Goal: Task Accomplishment & Management: Manage account settings

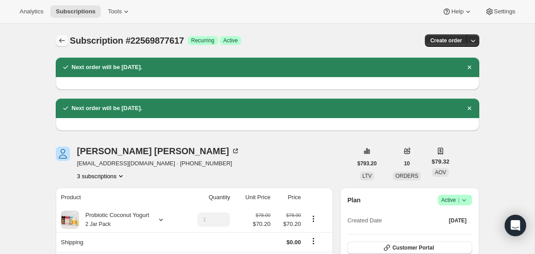
click at [62, 42] on icon "Subscriptions" at bounding box center [61, 40] width 9 height 9
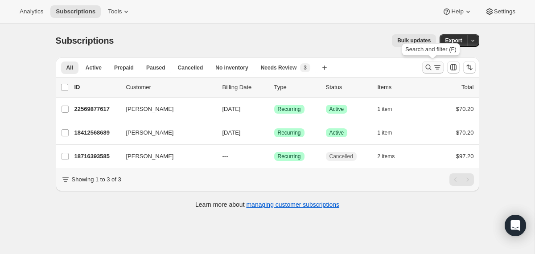
click at [425, 69] on icon "Search and filter results" at bounding box center [428, 67] width 9 height 9
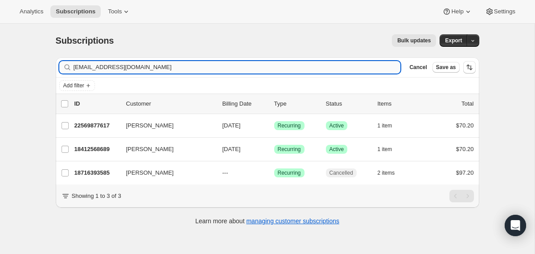
click at [312, 73] on input "[EMAIL_ADDRESS][DOMAIN_NAME]" at bounding box center [237, 67] width 327 height 12
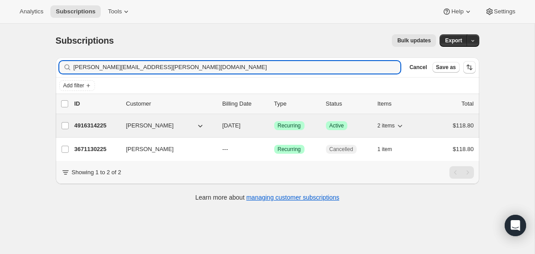
type input "[PERSON_NAME][EMAIL_ADDRESS][PERSON_NAME][DOMAIN_NAME]"
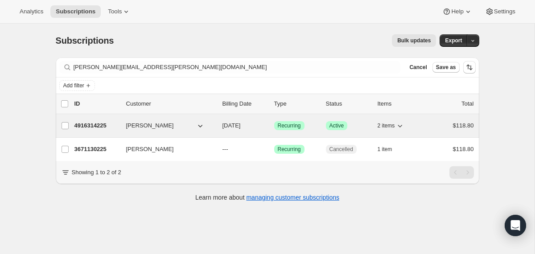
click at [213, 123] on div "[PERSON_NAME]" at bounding box center [170, 125] width 89 height 9
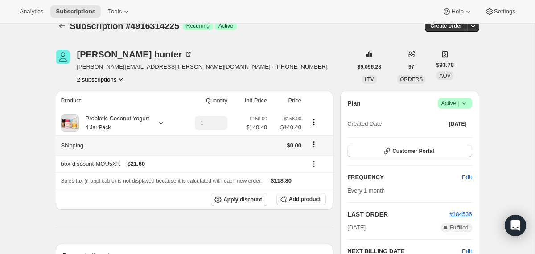
scroll to position [13, 0]
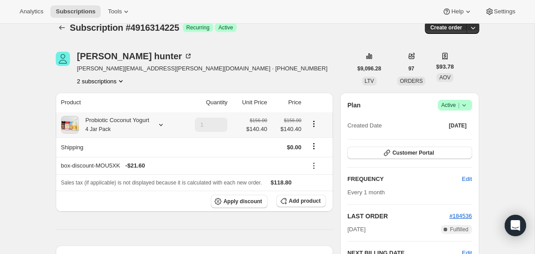
click at [149, 125] on div "Probiotic Coconut Yogurt 4 Jar Pack" at bounding box center [114, 125] width 70 height 18
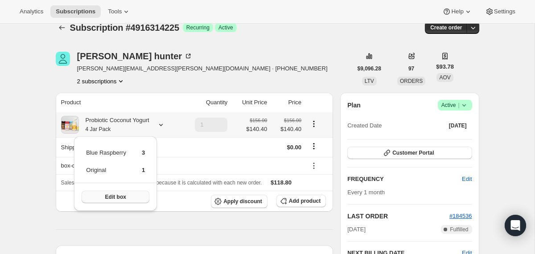
click at [146, 197] on button "Edit box" at bounding box center [116, 197] width 68 height 12
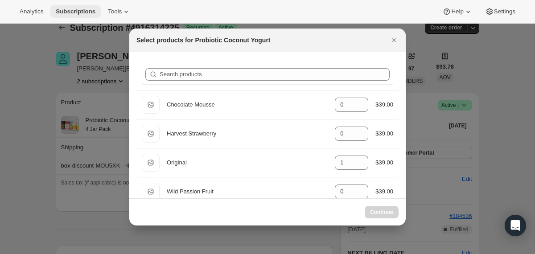
select select "gid://shopify/ProductVariant/40210939641969"
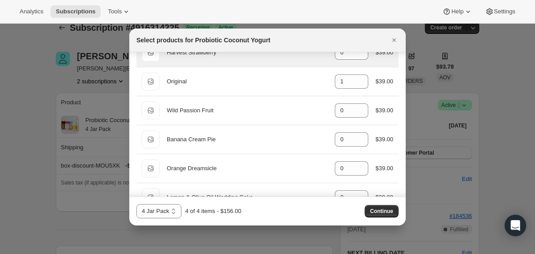
scroll to position [86, 0]
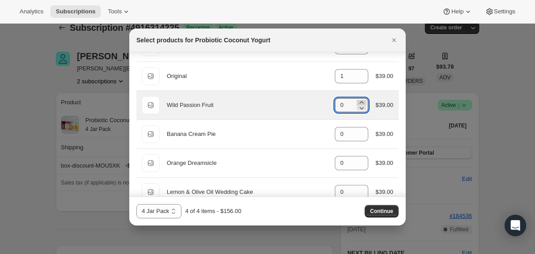
click at [357, 103] on icon ":ris:" at bounding box center [361, 102] width 9 height 9
type input "1"
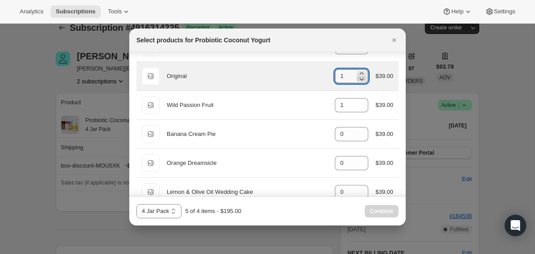
click at [361, 80] on icon ":ris:" at bounding box center [361, 78] width 9 height 9
type input "0"
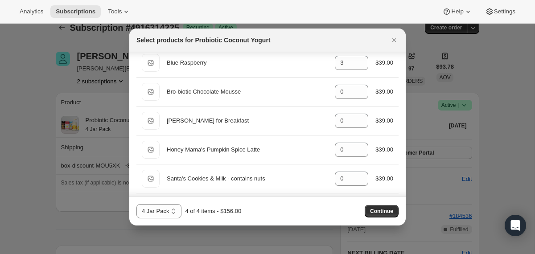
scroll to position [538, 0]
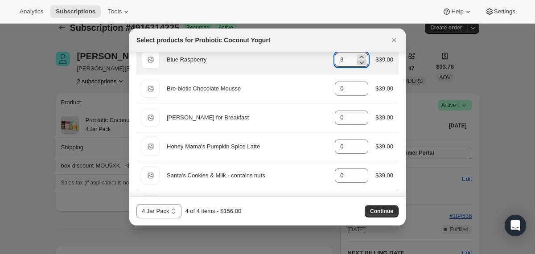
click at [358, 63] on icon ":ris:" at bounding box center [361, 62] width 9 height 9
type input "0"
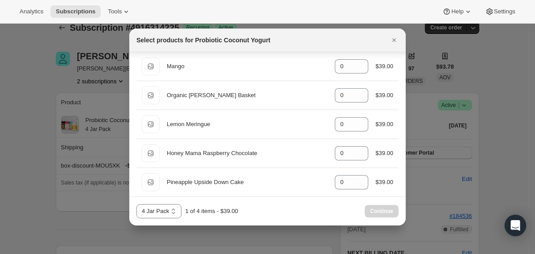
scroll to position [712, 0]
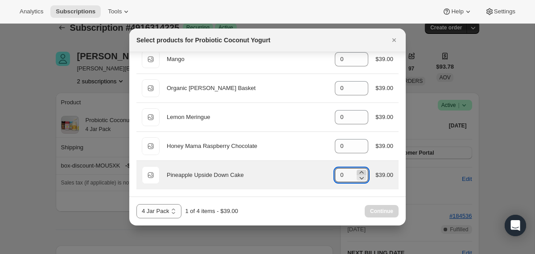
click at [359, 168] on icon ":ris:" at bounding box center [361, 172] width 9 height 9
type input "2"
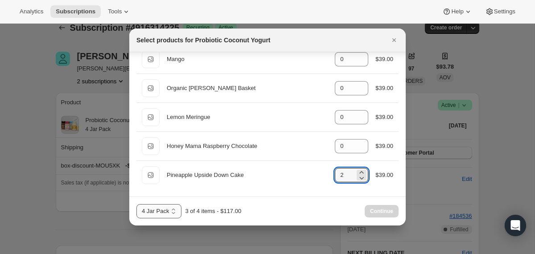
click at [162, 212] on select "2 Jar Pack 3 Jar Pack 4 Jar Pack" at bounding box center [158, 211] width 45 height 14
select select "gid://shopify/ProductVariant/40210939609201"
click at [370, 214] on span "Continue" at bounding box center [381, 211] width 23 height 7
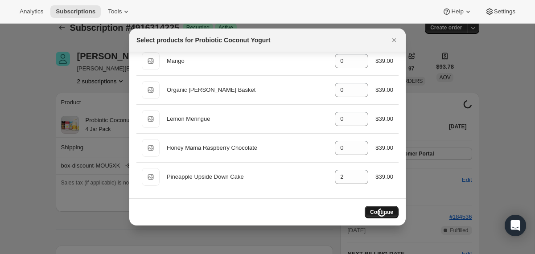
scroll to position [710, 0]
select select "gid://shopify/ProductVariant/40210939609201"
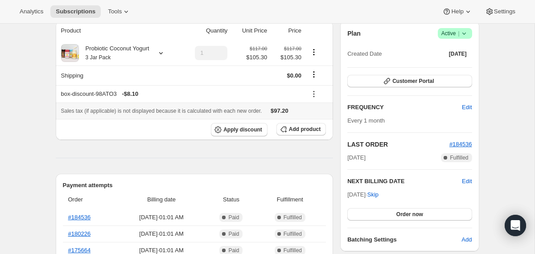
scroll to position [103, 0]
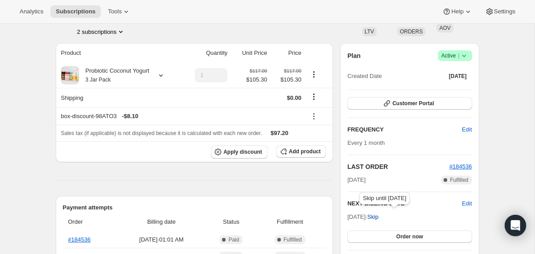
click at [378, 217] on span "Skip" at bounding box center [372, 217] width 11 height 9
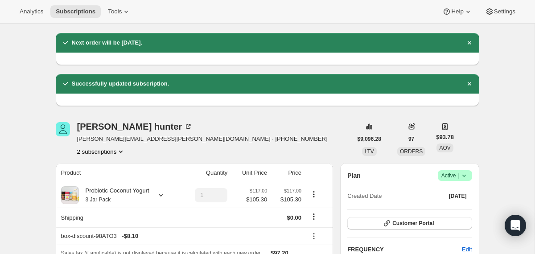
scroll to position [0, 0]
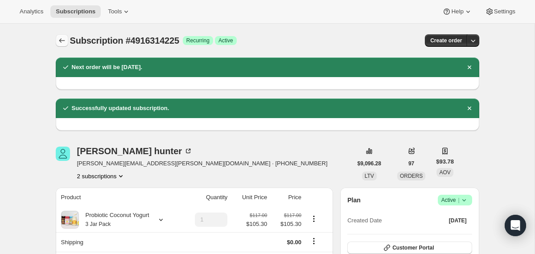
click at [59, 38] on icon "Subscriptions" at bounding box center [61, 40] width 9 height 9
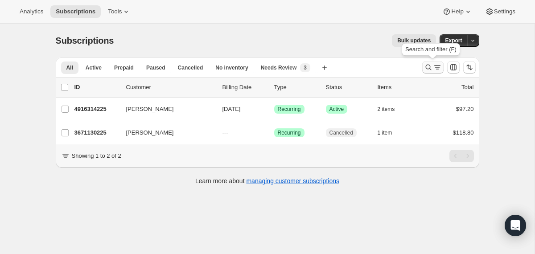
click at [428, 68] on icon "Search and filter results" at bounding box center [428, 67] width 9 height 9
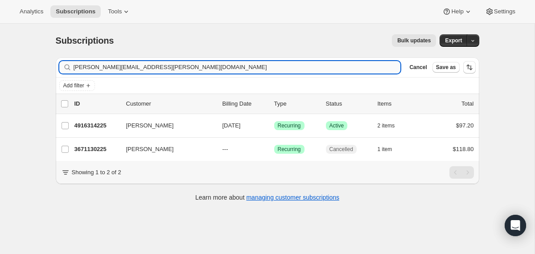
click at [206, 63] on input "[PERSON_NAME][EMAIL_ADDRESS][PERSON_NAME][DOMAIN_NAME]" at bounding box center [237, 67] width 327 height 12
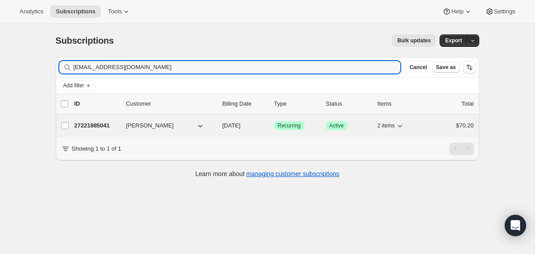
type input "[EMAIL_ADDRESS][DOMAIN_NAME]"
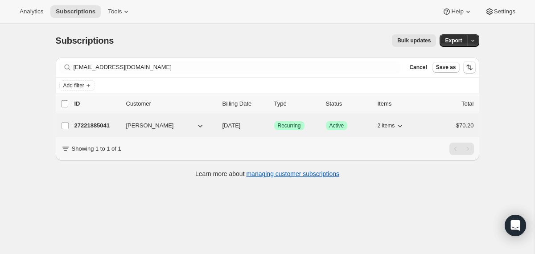
click at [222, 124] on span "[DATE]" at bounding box center [231, 125] width 18 height 7
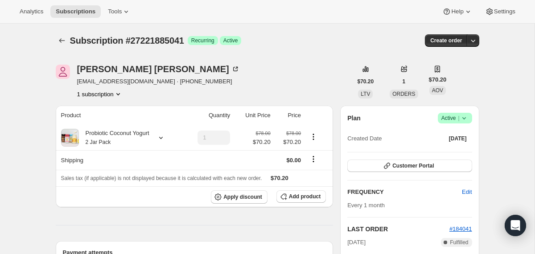
click at [463, 116] on icon at bounding box center [464, 118] width 9 height 9
click at [439, 148] on span "Cancel subscription" at bounding box center [451, 151] width 50 height 7
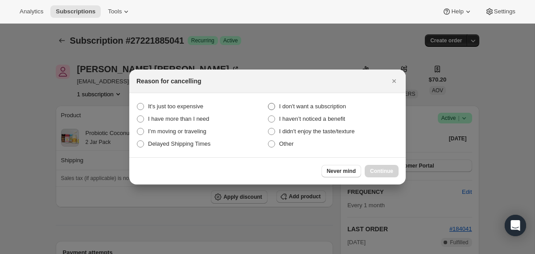
click at [306, 104] on span "I don't want a subscription" at bounding box center [312, 106] width 67 height 7
click at [268, 103] on subscription "I don't want a subscription" at bounding box center [268, 103] width 0 height 0
radio subscription "true"
click at [306, 134] on span "I didn't enjoy the taste/texture" at bounding box center [316, 131] width 75 height 7
click at [268, 128] on taste\/texture "I didn't enjoy the taste/texture" at bounding box center [268, 128] width 0 height 0
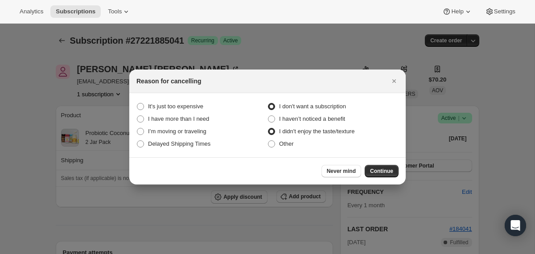
radio taste\/texture "true"
radio subscription "false"
click at [388, 172] on span "Continue" at bounding box center [381, 171] width 23 height 7
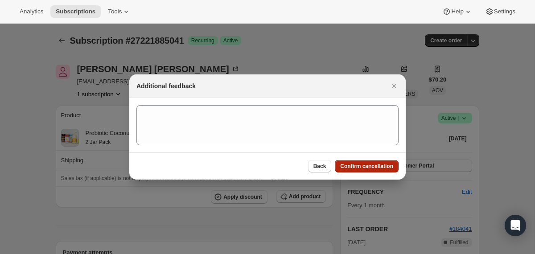
click at [388, 172] on button "Confirm cancellation" at bounding box center [367, 166] width 64 height 12
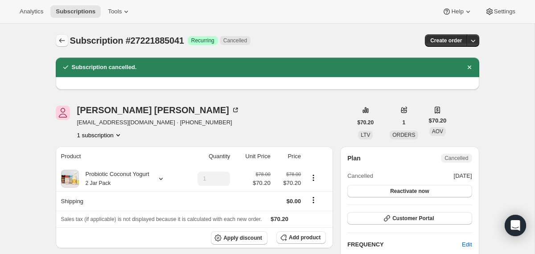
click at [59, 41] on icon "Subscriptions" at bounding box center [62, 40] width 6 height 4
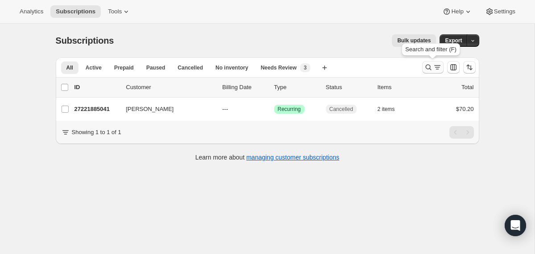
click at [425, 68] on icon "Search and filter results" at bounding box center [428, 67] width 9 height 9
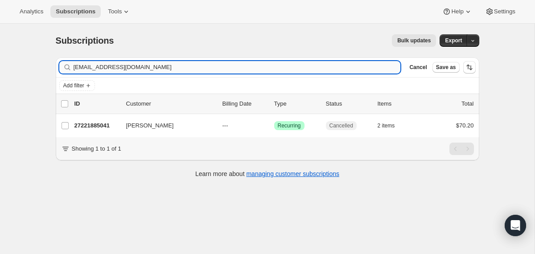
click at [327, 64] on input "[EMAIL_ADDRESS][DOMAIN_NAME]" at bounding box center [237, 67] width 327 height 12
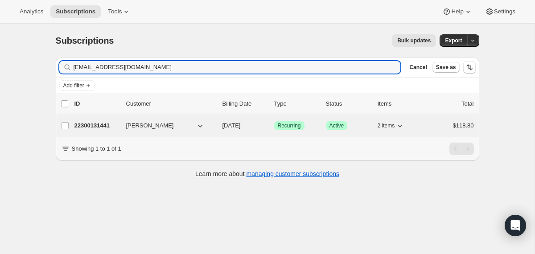
type input "[EMAIL_ADDRESS][DOMAIN_NAME]"
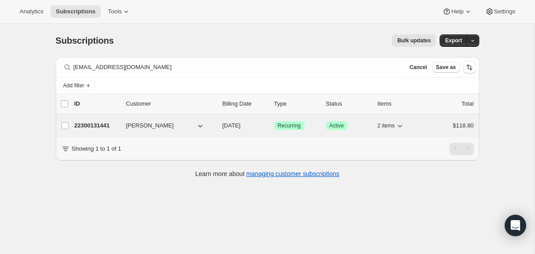
click at [216, 124] on div "22300131441 [PERSON_NAME] [DATE] Success Recurring Success Active 2 items $118.…" at bounding box center [273, 125] width 399 height 12
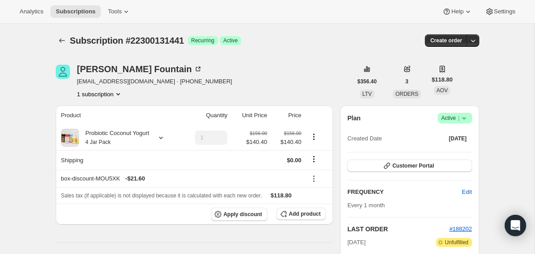
click at [464, 116] on icon at bounding box center [464, 118] width 9 height 9
click at [430, 151] on span "Cancel subscription" at bounding box center [451, 151] width 50 height 7
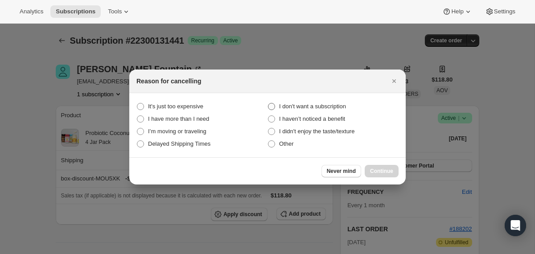
click at [329, 103] on span "I don't want a subscription" at bounding box center [312, 106] width 67 height 7
click at [268, 103] on subscription "I don't want a subscription" at bounding box center [268, 103] width 0 height 0
radio subscription "true"
click at [372, 169] on span "Continue" at bounding box center [381, 171] width 23 height 7
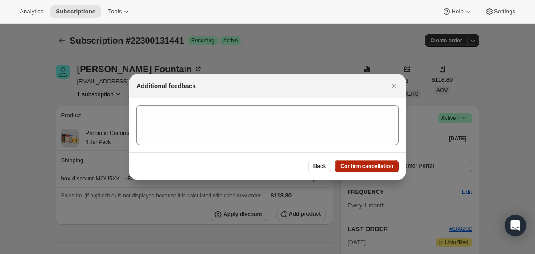
click at [372, 169] on span "Confirm cancellation" at bounding box center [366, 166] width 53 height 7
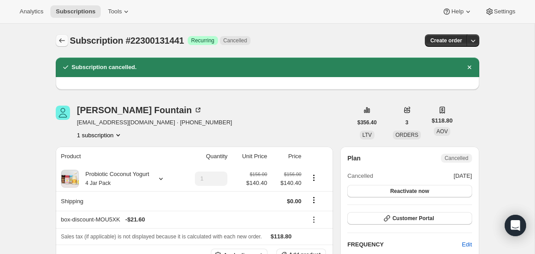
click at [63, 38] on icon "Subscriptions" at bounding box center [61, 40] width 9 height 9
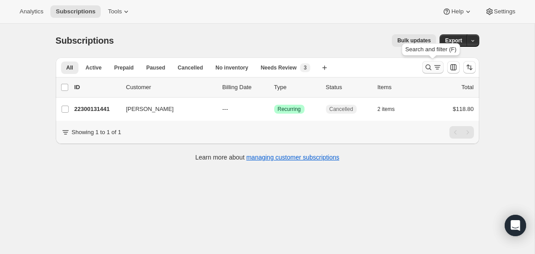
click at [430, 65] on icon "Search and filter results" at bounding box center [428, 67] width 9 height 9
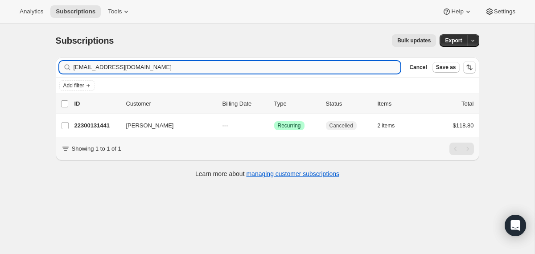
click at [343, 65] on input "[EMAIL_ADDRESS][DOMAIN_NAME]" at bounding box center [237, 67] width 327 height 12
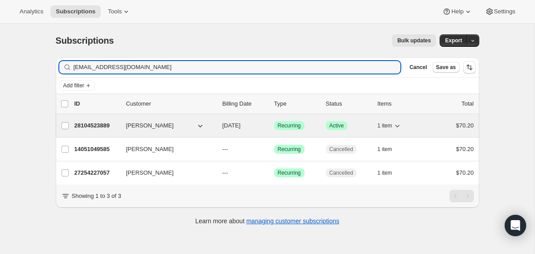
type input "[EMAIL_ADDRESS][DOMAIN_NAME]"
click at [220, 127] on div "28104523889 [PERSON_NAME] [DATE] Success Recurring Success Active 1 item $70.20" at bounding box center [273, 125] width 399 height 12
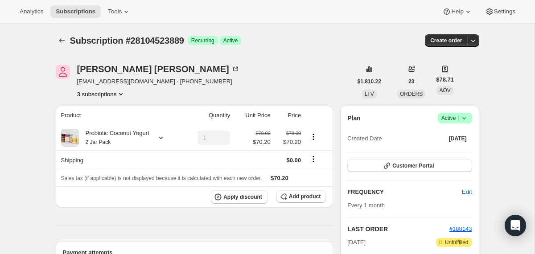
click at [464, 119] on icon at bounding box center [464, 118] width 9 height 9
click at [455, 146] on button "Cancel subscription" at bounding box center [451, 151] width 56 height 14
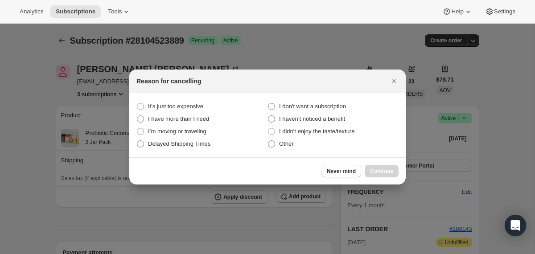
click at [325, 107] on span "I don't want a subscription" at bounding box center [312, 106] width 67 height 7
click at [268, 103] on subscription "I don't want a subscription" at bounding box center [268, 103] width 0 height 0
radio subscription "true"
click at [382, 168] on button "Continue" at bounding box center [382, 171] width 34 height 12
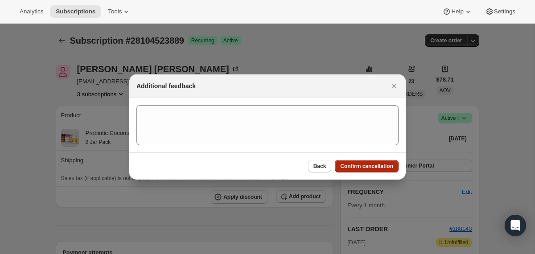
click at [382, 168] on span "Confirm cancellation" at bounding box center [366, 166] width 53 height 7
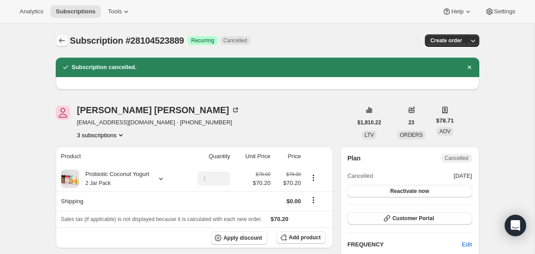
click at [60, 41] on icon "Subscriptions" at bounding box center [61, 40] width 9 height 9
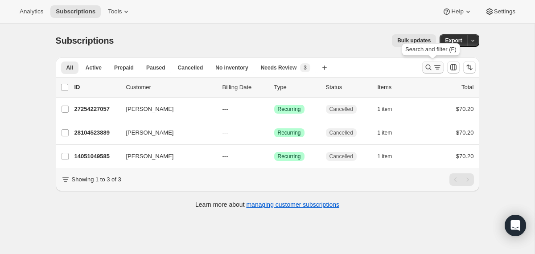
click at [424, 66] on icon "Search and filter results" at bounding box center [428, 67] width 9 height 9
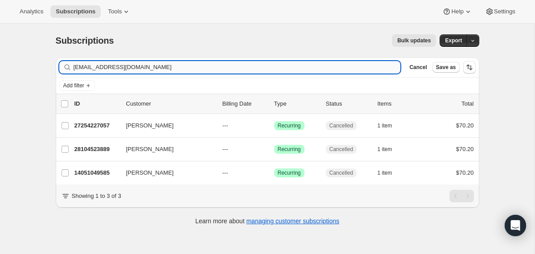
click at [270, 68] on input "[EMAIL_ADDRESS][DOMAIN_NAME]" at bounding box center [237, 67] width 327 height 12
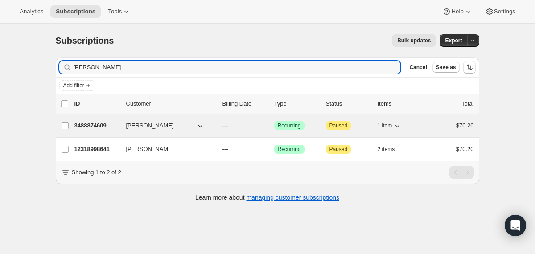
type input "[PERSON_NAME]"
click at [219, 125] on div "3488874609 [PERSON_NAME] --- Success Recurring Attention Paused 1 item $70.20" at bounding box center [273, 125] width 399 height 12
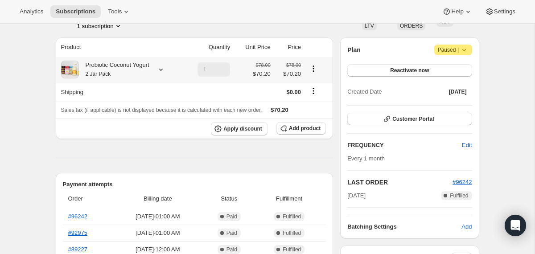
scroll to position [60, 0]
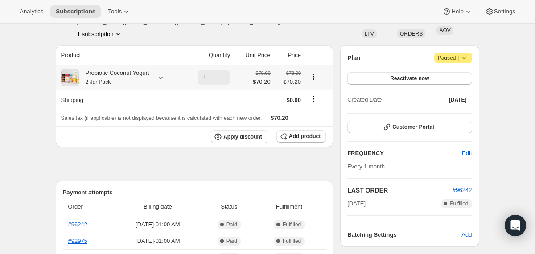
click at [159, 78] on div at bounding box center [159, 77] width 12 height 9
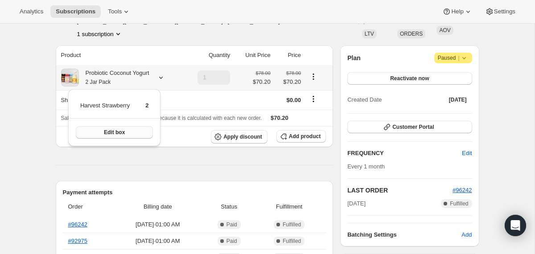
click at [150, 131] on button "Edit box" at bounding box center [114, 132] width 77 height 12
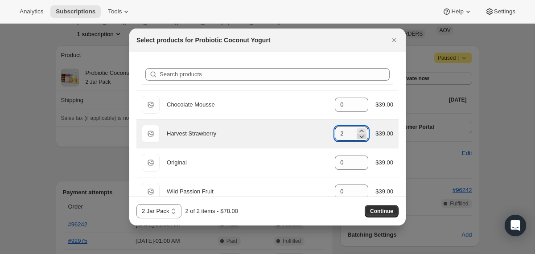
click at [357, 135] on icon ":r1pa:" at bounding box center [361, 136] width 9 height 9
type input "0"
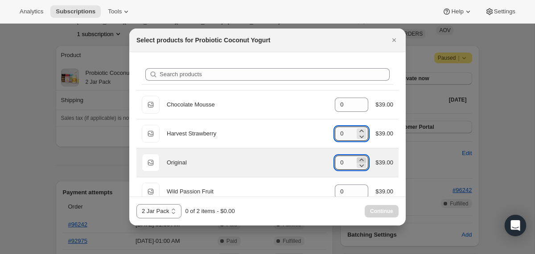
click at [360, 157] on icon ":r1pa:" at bounding box center [361, 160] width 9 height 9
type input "2"
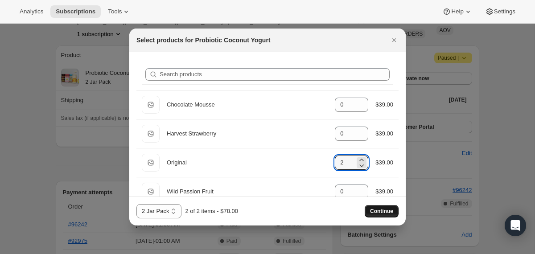
click at [374, 209] on span "Continue" at bounding box center [381, 211] width 23 height 7
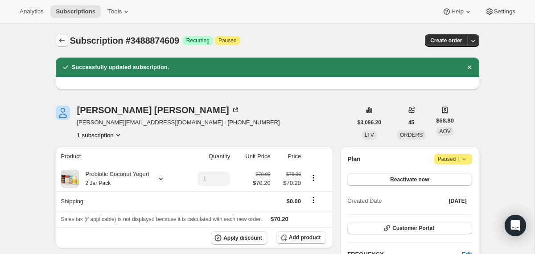
click at [62, 40] on icon "Subscriptions" at bounding box center [61, 40] width 9 height 9
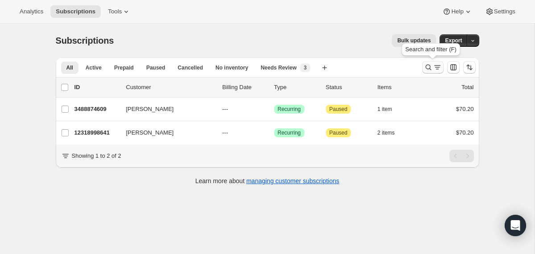
click at [431, 63] on icon "Search and filter results" at bounding box center [428, 67] width 9 height 9
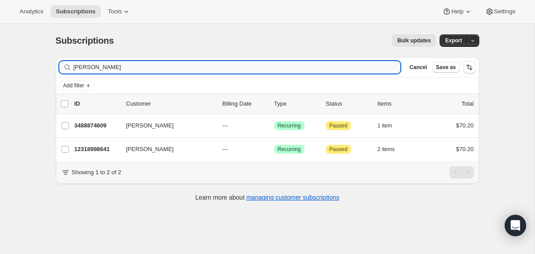
click at [323, 68] on input "[PERSON_NAME]" at bounding box center [237, 67] width 327 height 12
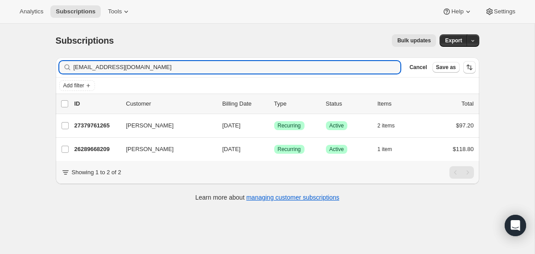
type input "[EMAIL_ADDRESS][DOMAIN_NAME]"
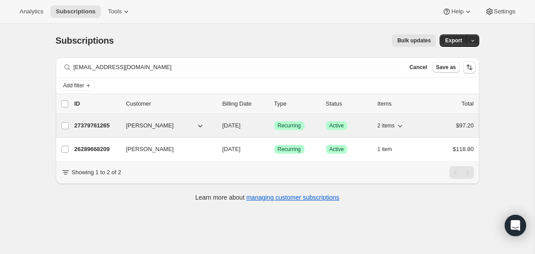
click at [214, 128] on div "[PERSON_NAME]" at bounding box center [170, 125] width 89 height 9
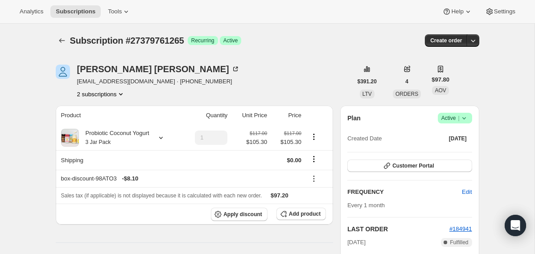
click at [464, 118] on icon at bounding box center [464, 118] width 4 height 2
click at [451, 153] on span "Cancel subscription" at bounding box center [451, 151] width 50 height 7
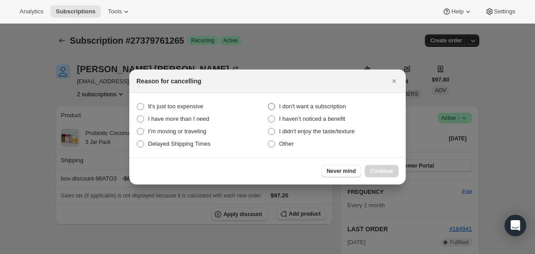
click at [344, 106] on span "I don't want a subscription" at bounding box center [312, 106] width 67 height 7
click at [268, 103] on subscription "I don't want a subscription" at bounding box center [268, 103] width 0 height 0
radio subscription "true"
click at [380, 172] on span "Continue" at bounding box center [381, 171] width 23 height 7
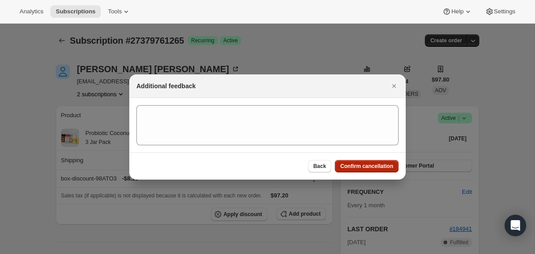
click at [365, 168] on span "Confirm cancellation" at bounding box center [366, 166] width 53 height 7
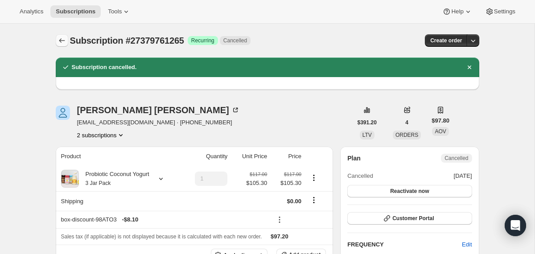
click at [61, 40] on icon "Subscriptions" at bounding box center [61, 40] width 9 height 9
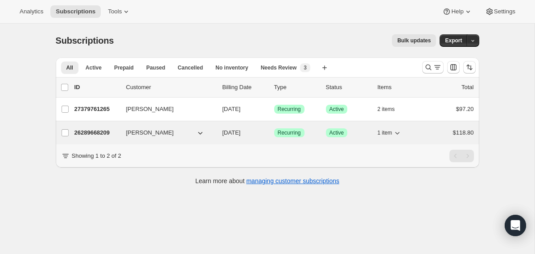
click at [213, 132] on div "[PERSON_NAME]" at bounding box center [170, 132] width 89 height 9
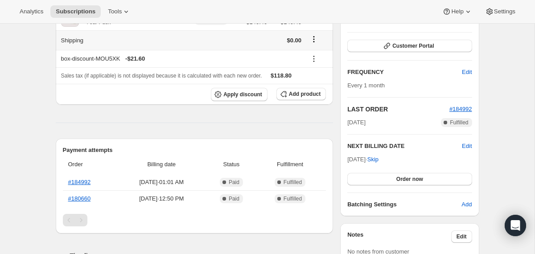
scroll to position [121, 0]
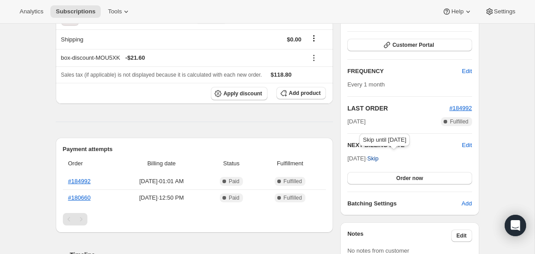
click at [384, 164] on button "Skip" at bounding box center [373, 159] width 22 height 14
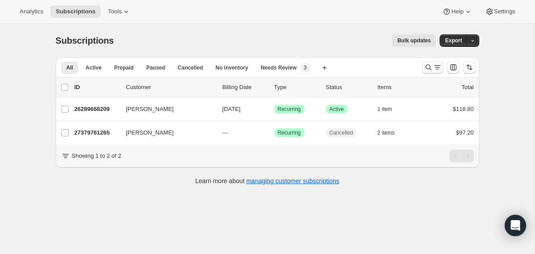
click at [430, 69] on icon "Search and filter results" at bounding box center [428, 67] width 9 height 9
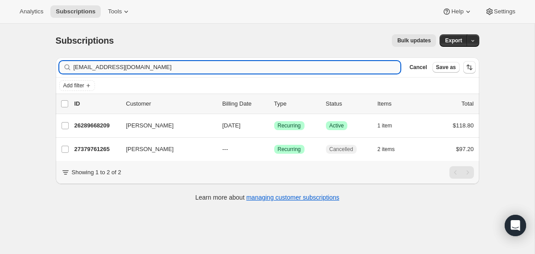
click at [240, 68] on input "[EMAIL_ADDRESS][DOMAIN_NAME]" at bounding box center [237, 67] width 327 height 12
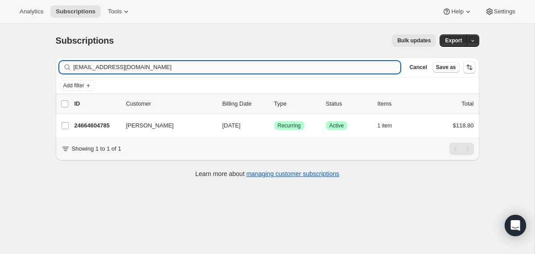
click at [216, 66] on input "meimei09159@gmail.com" at bounding box center [237, 67] width 327 height 12
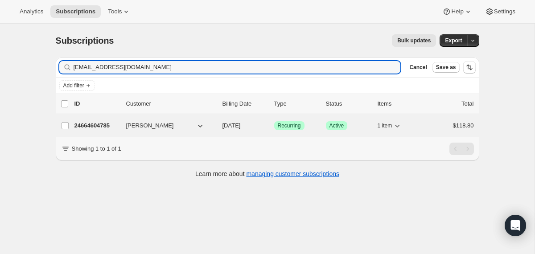
type input "meimei09159@gmail.com"
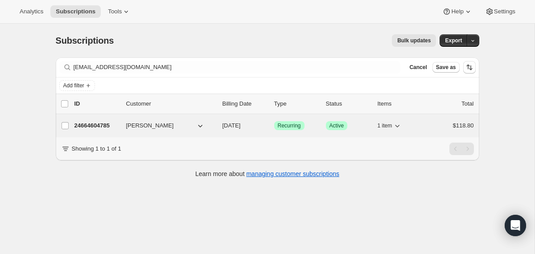
click at [220, 128] on div "24664604785 savannah Lin 08/20/2025 Success Recurring Success Active 1 item $11…" at bounding box center [273, 125] width 399 height 12
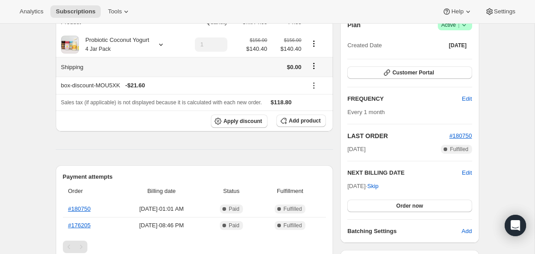
scroll to position [120, 0]
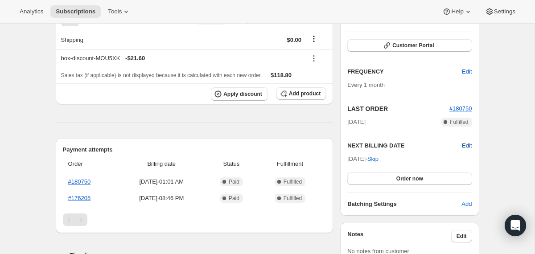
click at [464, 146] on span "Edit" at bounding box center [467, 145] width 10 height 9
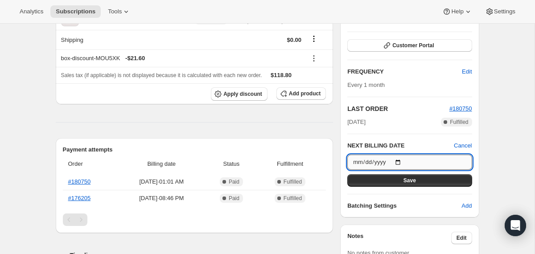
click at [402, 162] on input "2025-08-20" at bounding box center [409, 162] width 124 height 15
type input "2025-08-13"
click at [370, 179] on button "Save" at bounding box center [409, 180] width 124 height 12
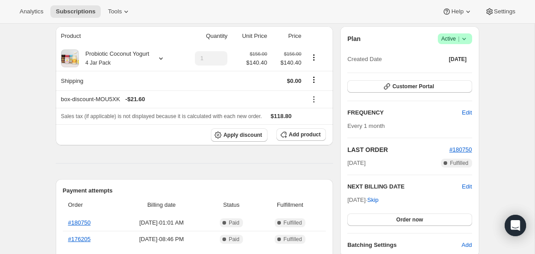
scroll to position [0, 0]
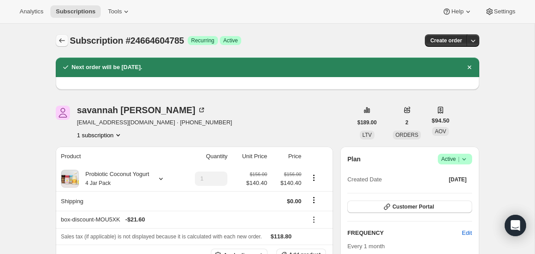
click at [65, 37] on icon "Subscriptions" at bounding box center [61, 40] width 9 height 9
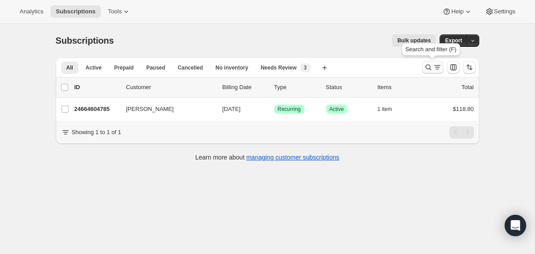
click at [429, 66] on icon "Search and filter results" at bounding box center [428, 67] width 9 height 9
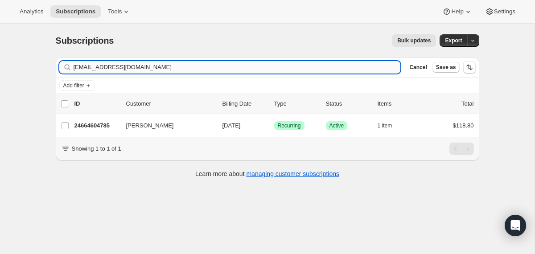
click at [309, 65] on input "meimei09159@gmail.com" at bounding box center [237, 67] width 327 height 12
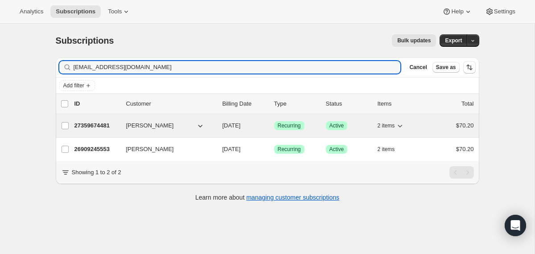
type input "ali.cupcake88@gmail.com"
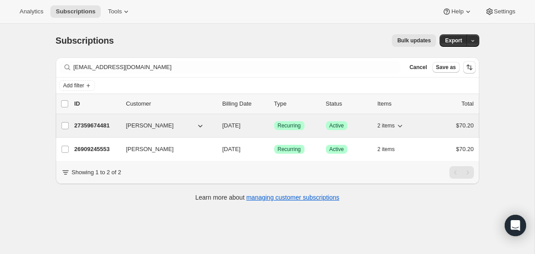
click at [222, 126] on div "27359674481 Alicia Grieco 08/18/2025 Success Recurring Success Active 2 items $…" at bounding box center [273, 125] width 399 height 12
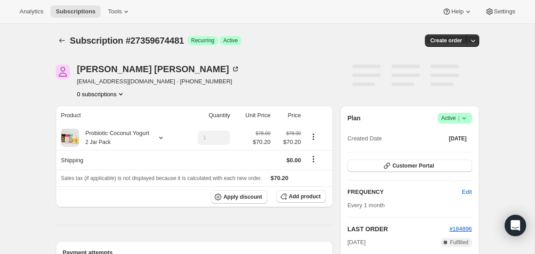
click at [467, 118] on icon at bounding box center [464, 118] width 9 height 9
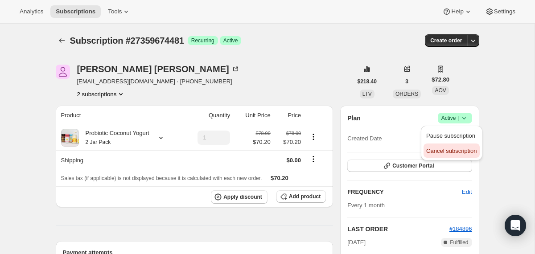
click at [451, 149] on span "Cancel subscription" at bounding box center [451, 151] width 50 height 7
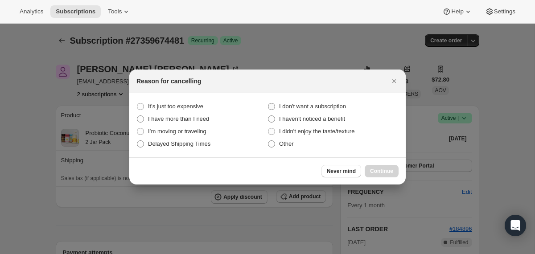
click at [329, 105] on span "I don't want a subscription" at bounding box center [312, 106] width 67 height 7
click at [268, 103] on subscription "I don't want a subscription" at bounding box center [268, 103] width 0 height 0
radio subscription "true"
click at [373, 175] on button "Continue" at bounding box center [382, 171] width 34 height 12
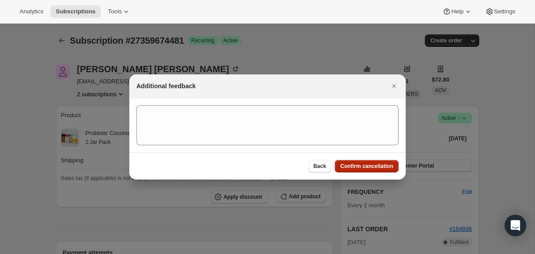
click at [369, 167] on span "Confirm cancellation" at bounding box center [366, 166] width 53 height 7
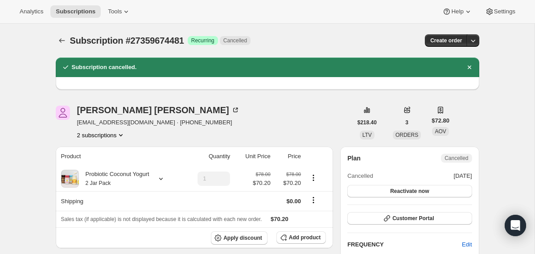
click at [71, 39] on span "Subscription #27359674481" at bounding box center [127, 41] width 114 height 10
click at [62, 40] on icon "Subscriptions" at bounding box center [61, 40] width 9 height 9
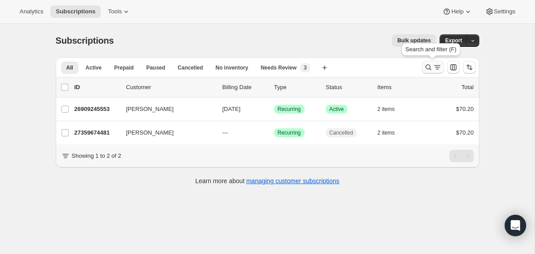
click at [426, 68] on icon "Search and filter results" at bounding box center [428, 68] width 6 height 6
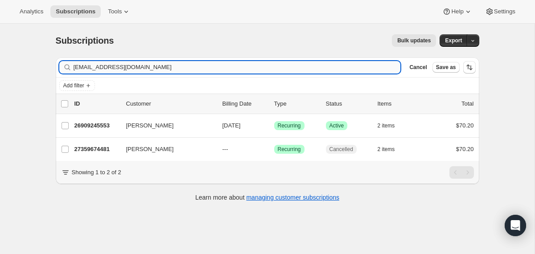
click at [371, 63] on input "ali.cupcake88@gmail.com" at bounding box center [237, 67] width 327 height 12
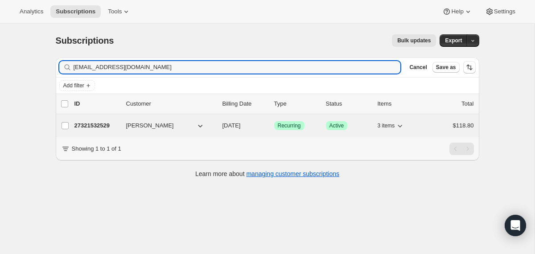
type input "petersjayni@gmail.com"
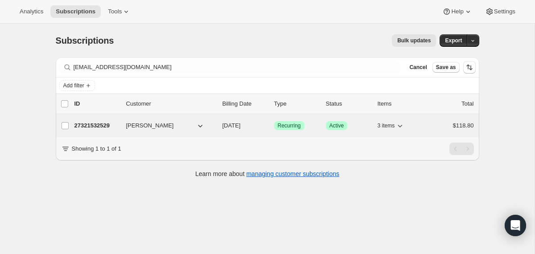
click at [221, 123] on div "27321532529 Jayni Peters 08/17/2025 Success Recurring Success Active 3 items $1…" at bounding box center [273, 125] width 399 height 12
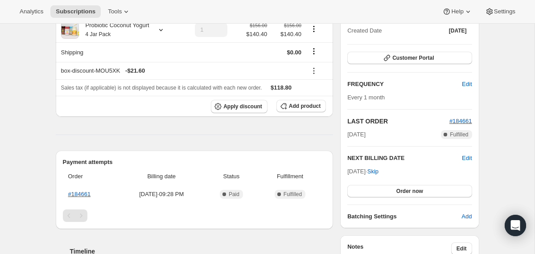
scroll to position [108, 0]
click at [378, 172] on span "Skip" at bounding box center [372, 171] width 11 height 9
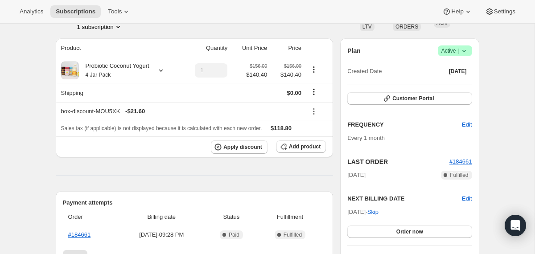
scroll to position [0, 0]
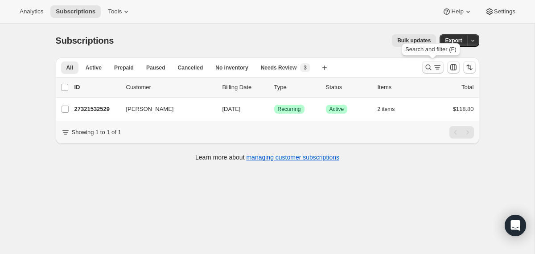
click at [424, 69] on icon "Search and filter results" at bounding box center [428, 67] width 9 height 9
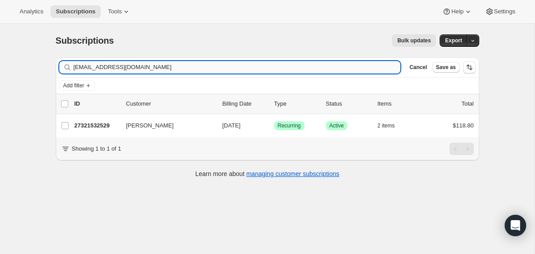
click at [339, 70] on input "petersjayni@gmail.com" at bounding box center [237, 67] width 327 height 12
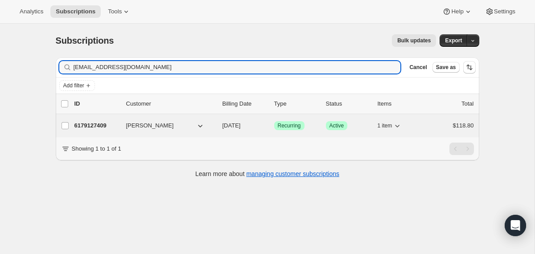
type input "phil@blueridgeknives.com"
click at [221, 122] on div "6179127409 Phil Martin 09/06/2025 Success Recurring Success Active 1 item $118.…" at bounding box center [273, 125] width 399 height 12
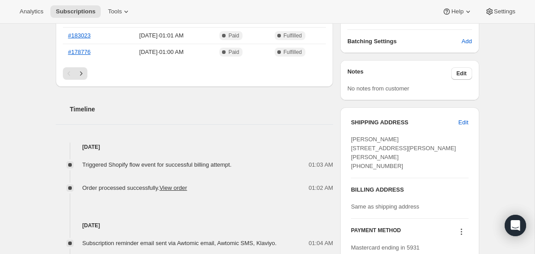
scroll to position [284, 0]
click at [461, 69] on button "Edit" at bounding box center [461, 72] width 21 height 12
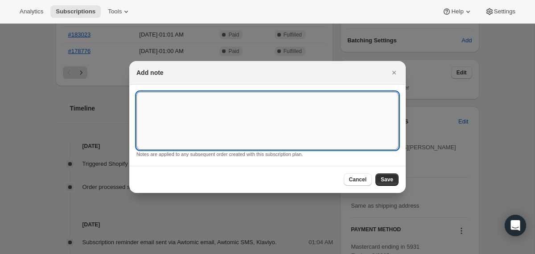
click at [228, 117] on textarea ":rrd:" at bounding box center [267, 121] width 262 height 58
type textarea "No Saturday Delivery"
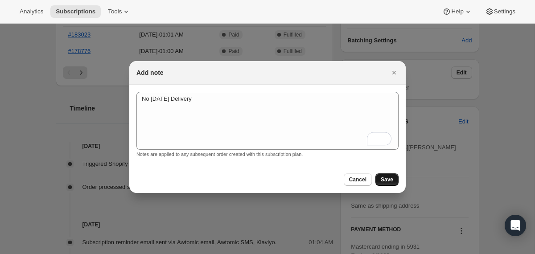
click at [390, 181] on span "Save" at bounding box center [387, 179] width 12 height 7
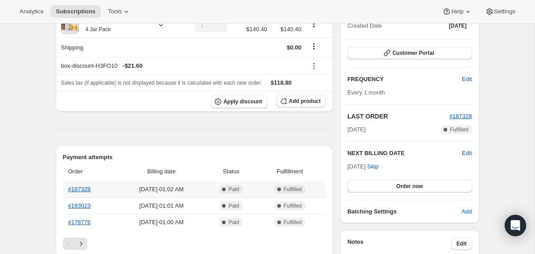
scroll to position [0, 0]
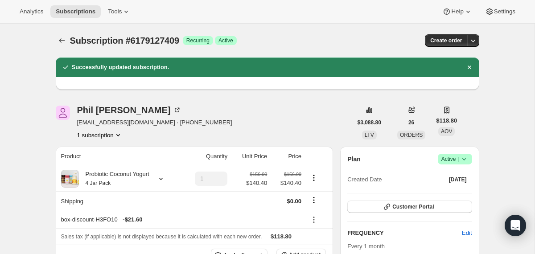
click at [68, 35] on div at bounding box center [63, 40] width 14 height 12
click at [62, 43] on icon "Subscriptions" at bounding box center [61, 40] width 9 height 9
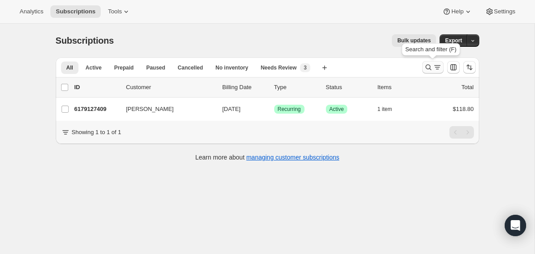
click at [424, 64] on icon "Search and filter results" at bounding box center [428, 67] width 9 height 9
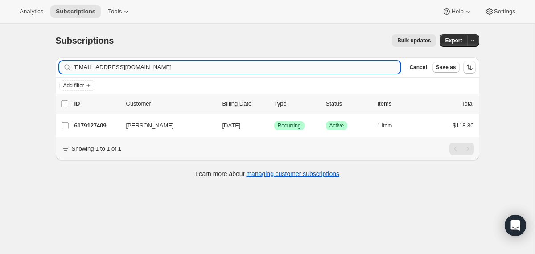
click at [267, 68] on input "phil@blueridgeknives.com" at bounding box center [237, 67] width 327 height 12
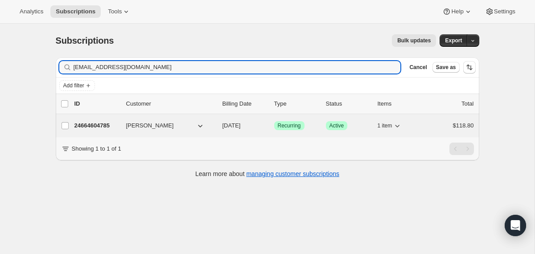
type input "meimei09159@gmail.com"
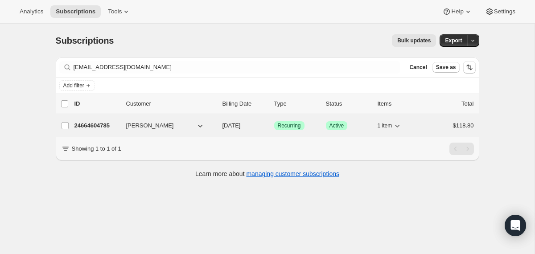
click at [216, 128] on div "24664604785 savannah Lin 08/13/2025 Success Recurring Success Active 1 item $11…" at bounding box center [273, 125] width 399 height 12
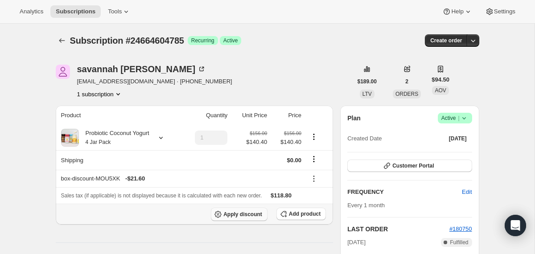
click at [236, 214] on span "Apply discount" at bounding box center [242, 214] width 39 height 7
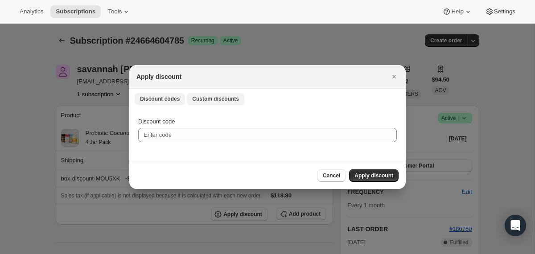
click at [213, 103] on button "Custom discounts" at bounding box center [215, 99] width 57 height 12
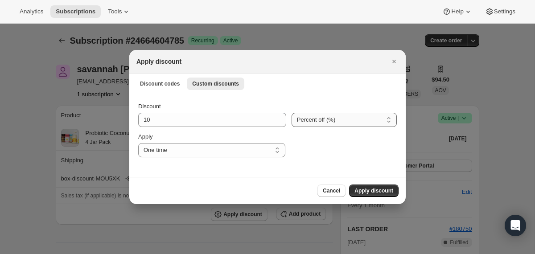
click at [295, 119] on select "Percent off (%) Amount off ($)" at bounding box center [343, 120] width 105 height 14
select select "fixed"
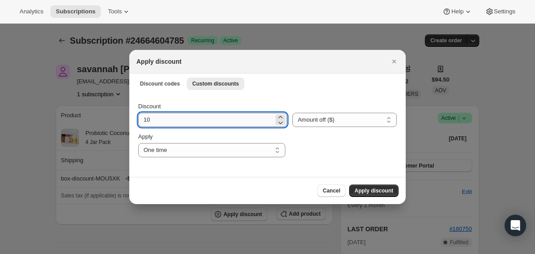
click at [233, 119] on input "10" at bounding box center [205, 120] width 135 height 14
type input "29.7"
click at [379, 191] on span "Apply discount" at bounding box center [373, 190] width 39 height 7
